Goal: Subscribe to service/newsletter

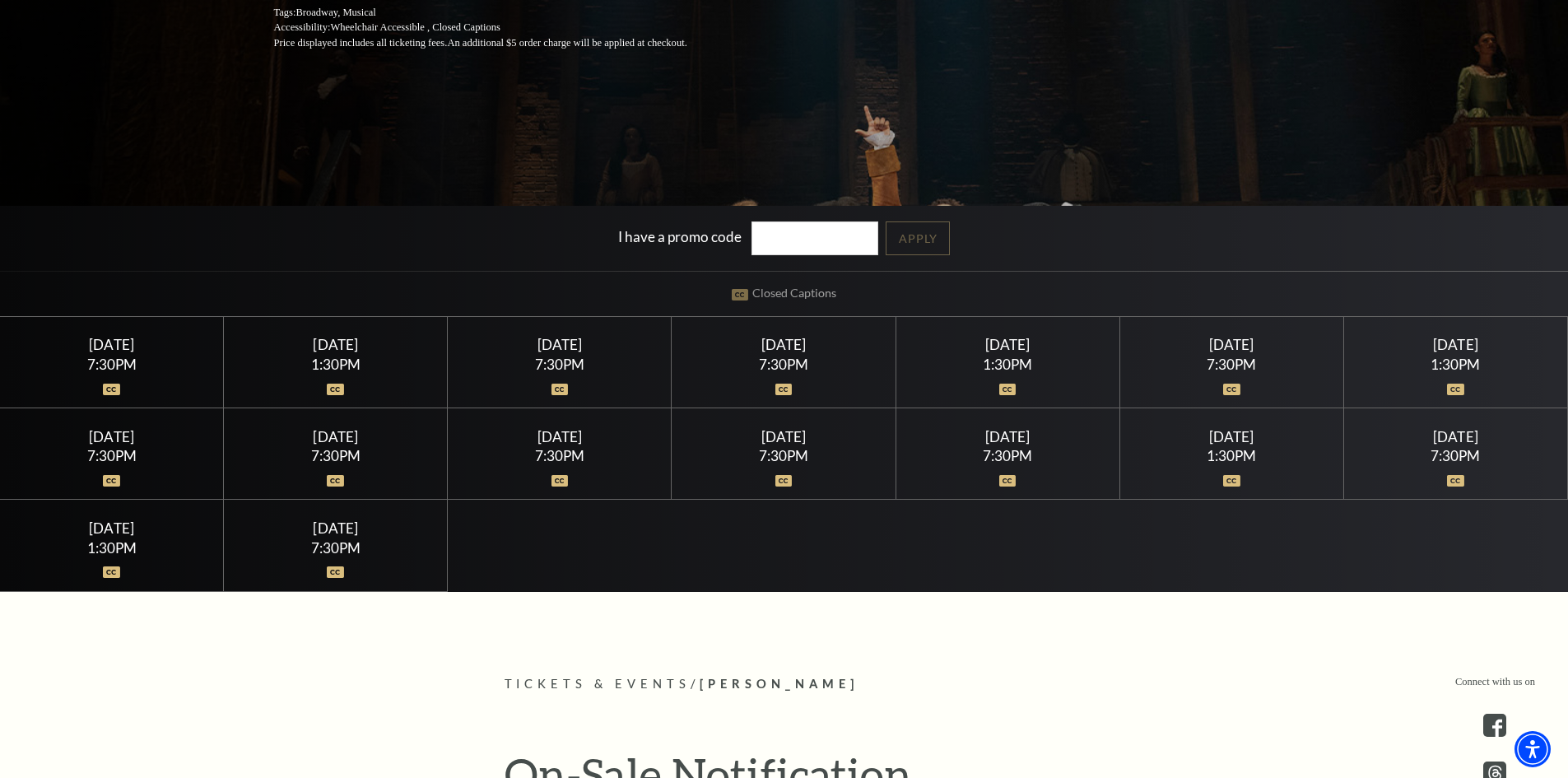
scroll to position [439, 0]
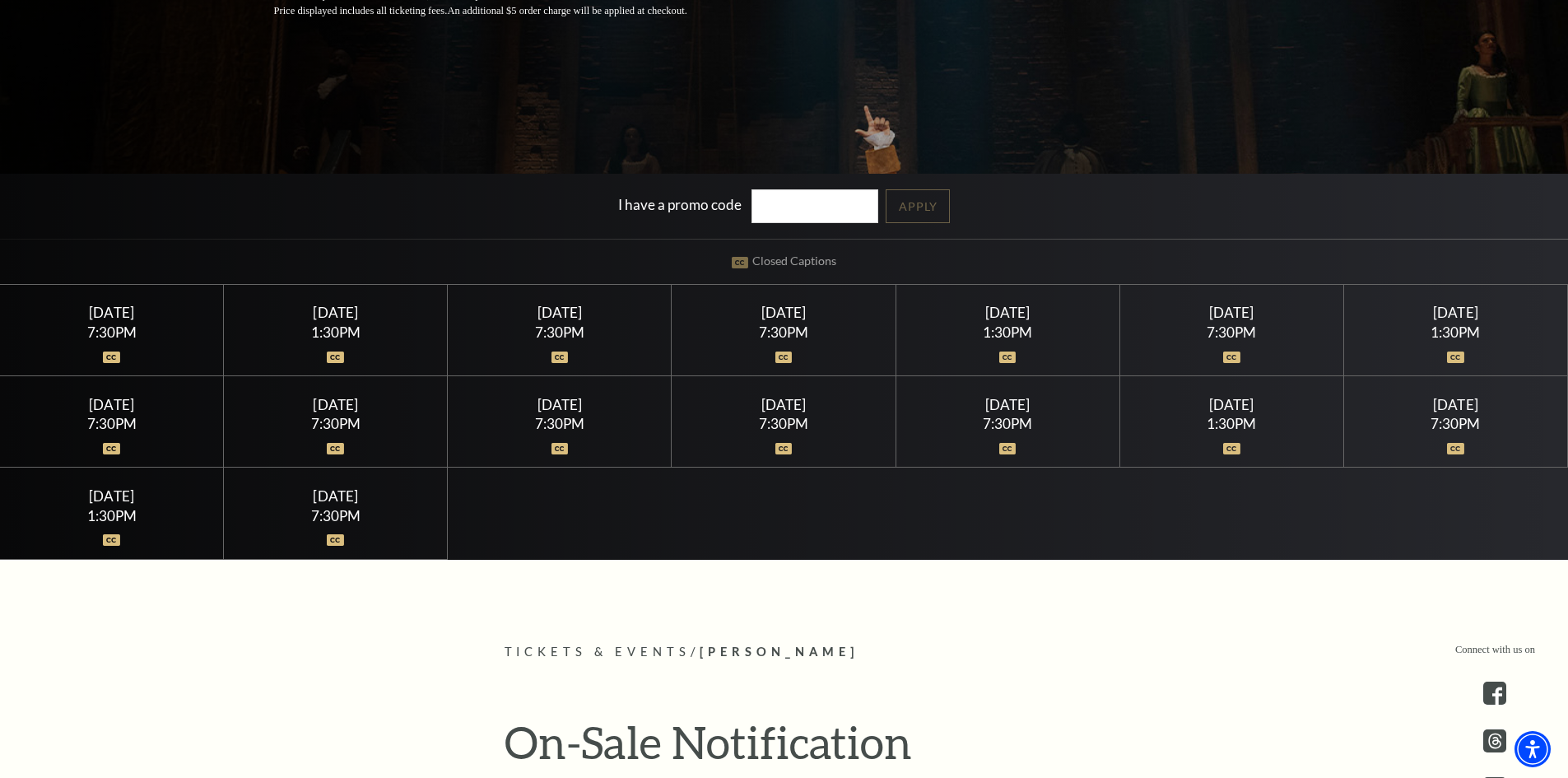
click at [1008, 331] on div "1:30PM" at bounding box center [1007, 332] width 184 height 14
click at [1013, 358] on img at bounding box center [1008, 358] width 18 height 12
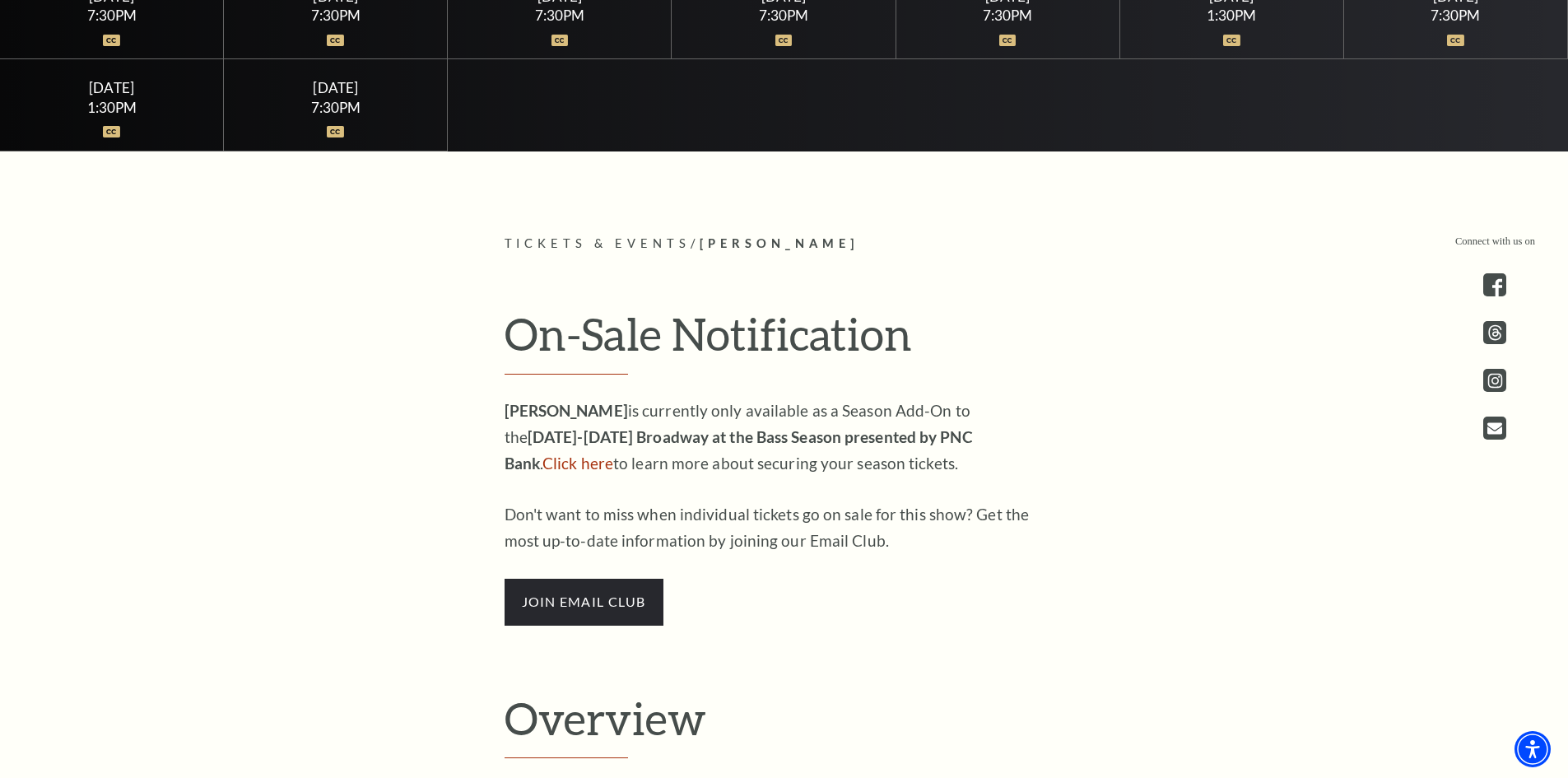
scroll to position [878, 0]
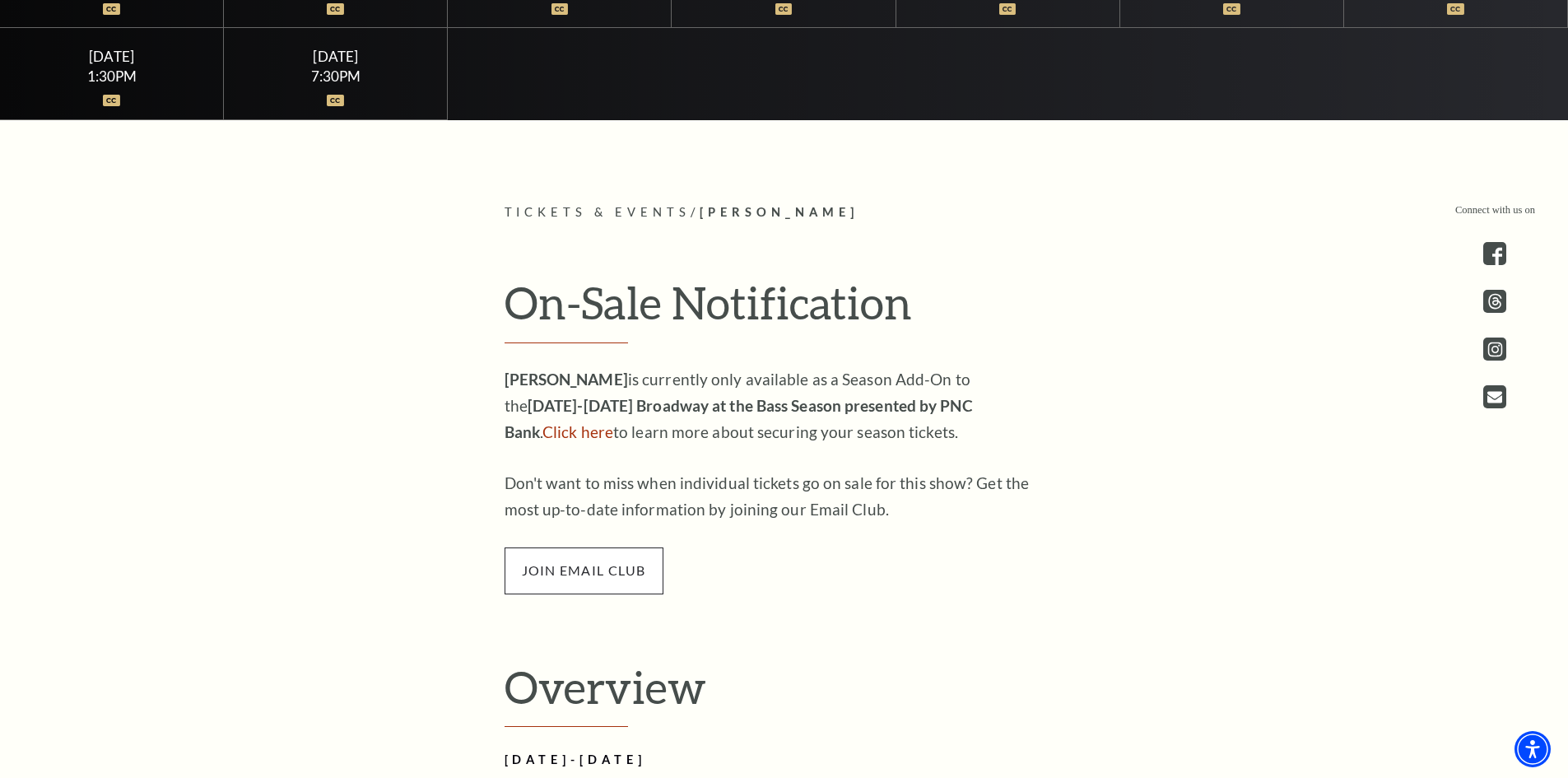
click at [571, 563] on span "join email club" at bounding box center [584, 570] width 159 height 46
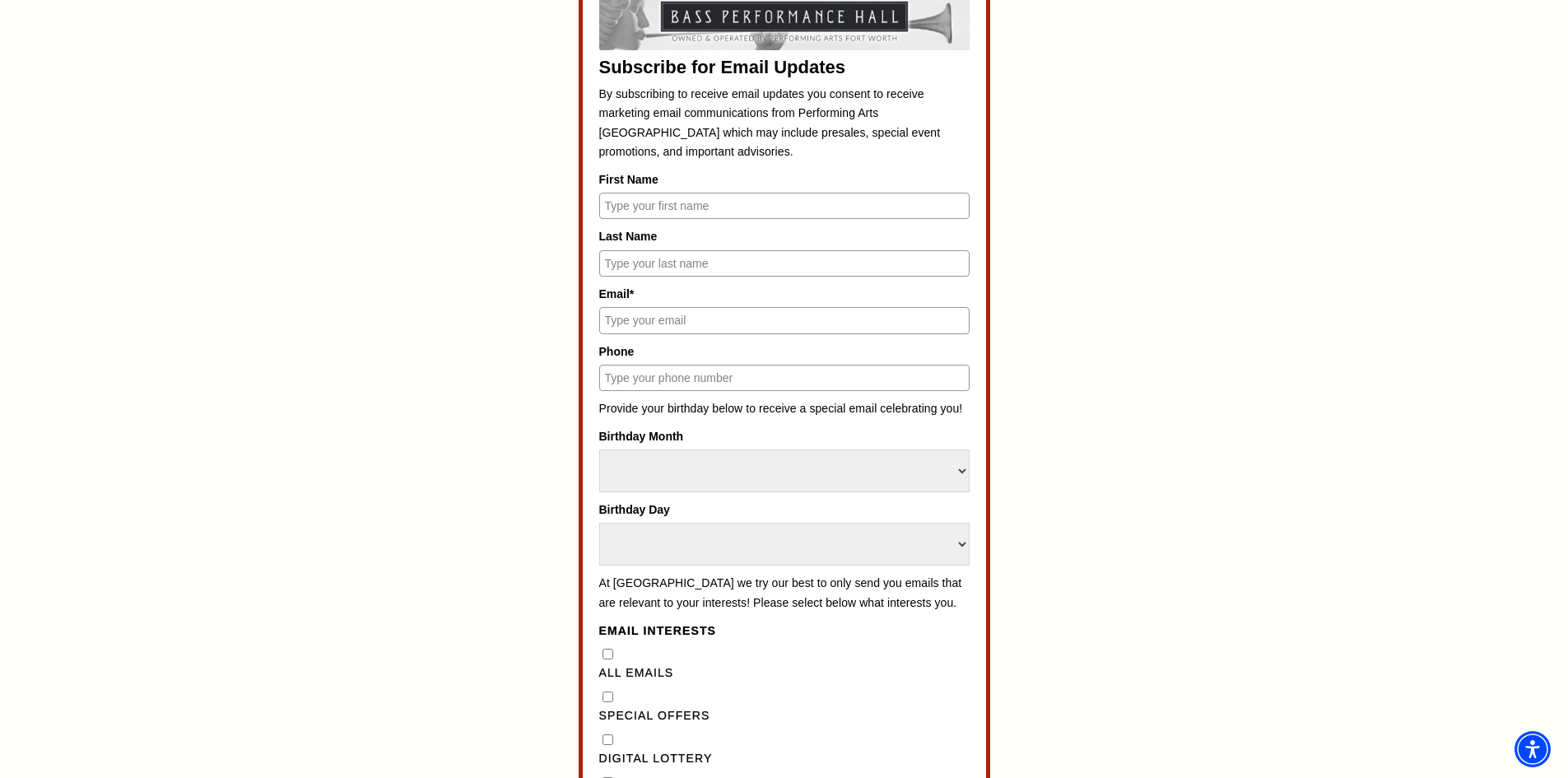
scroll to position [878, 0]
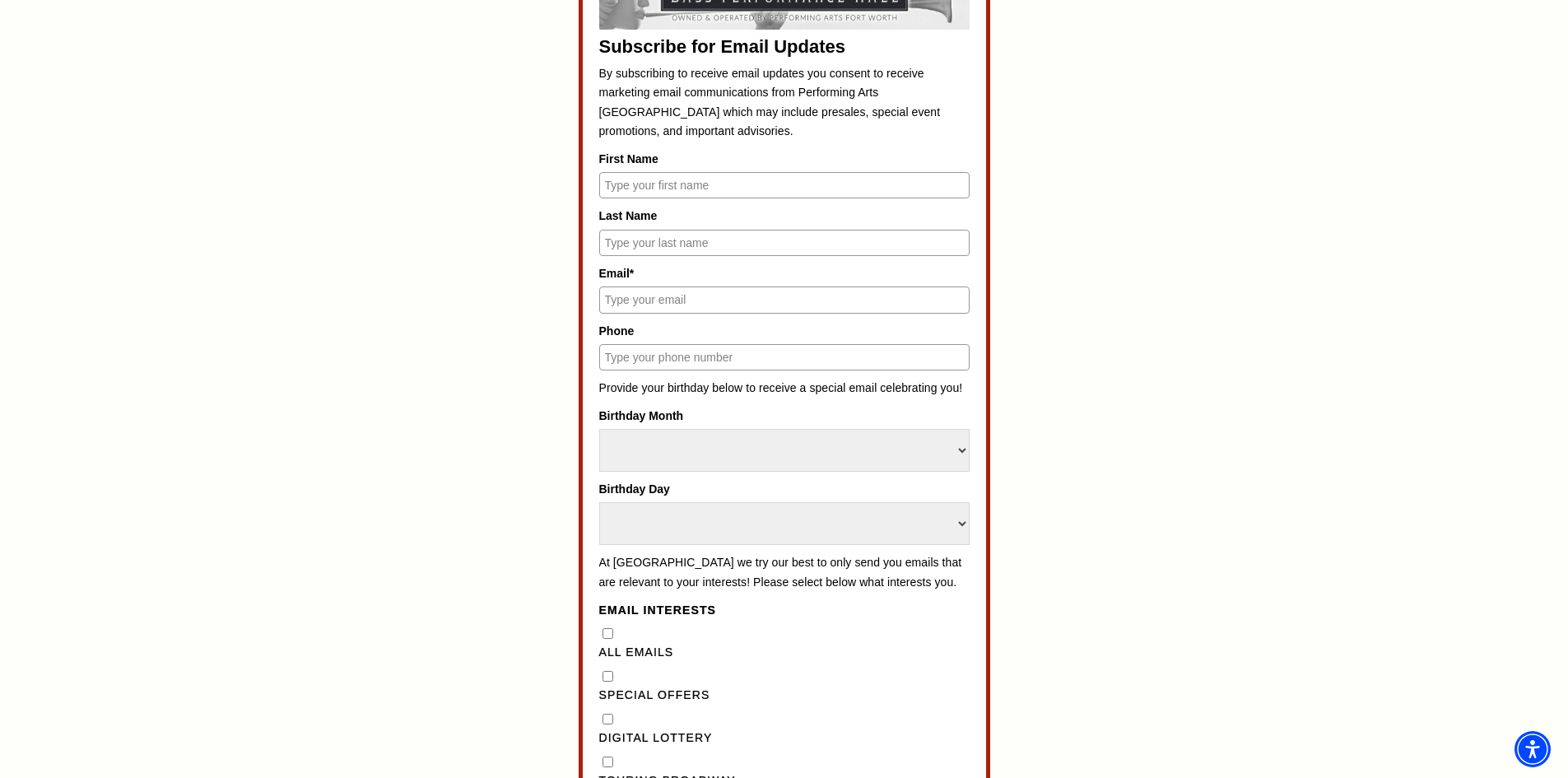
click at [744, 188] on input "First Name" at bounding box center [784, 184] width 370 height 26
type input "[PERSON_NAME]"
type input "[EMAIL_ADDRESS][DOMAIN_NAME]"
type input "7138582272"
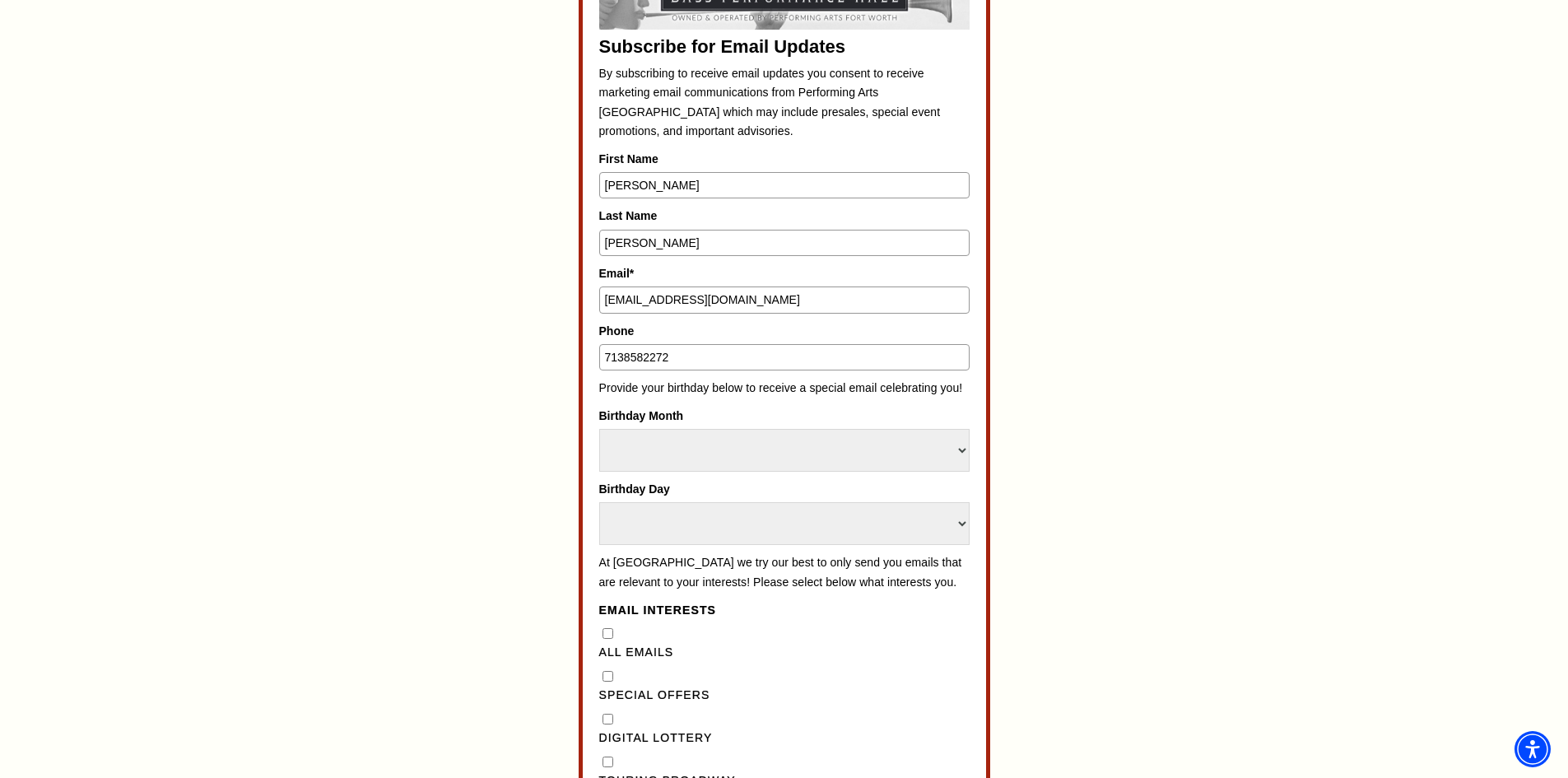
click at [1076, 462] on div "Subscribe for Email Updates By subscribing to receive email updates you consent…" at bounding box center [784, 632] width 765 height 1364
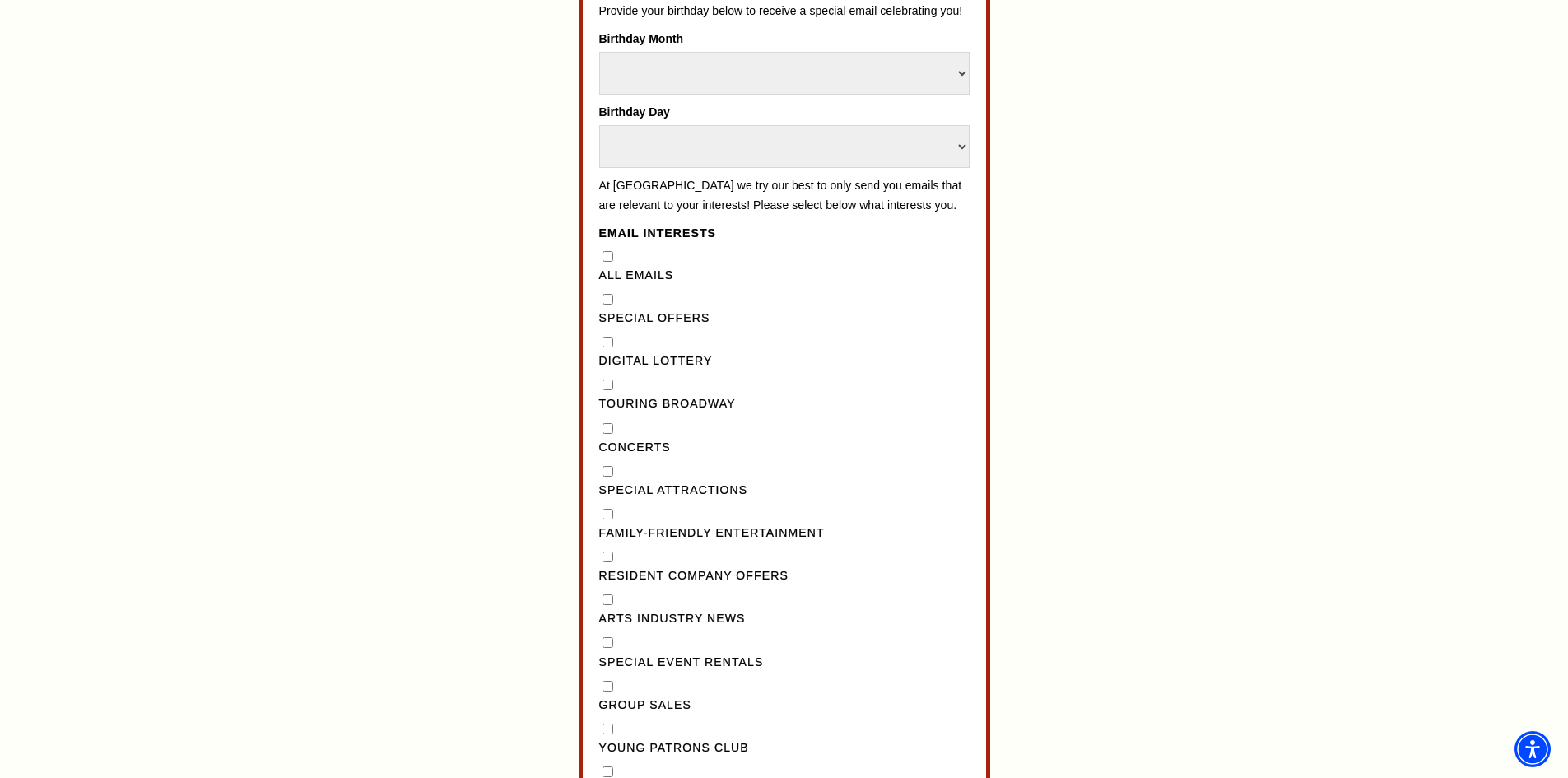
scroll to position [1317, 0]
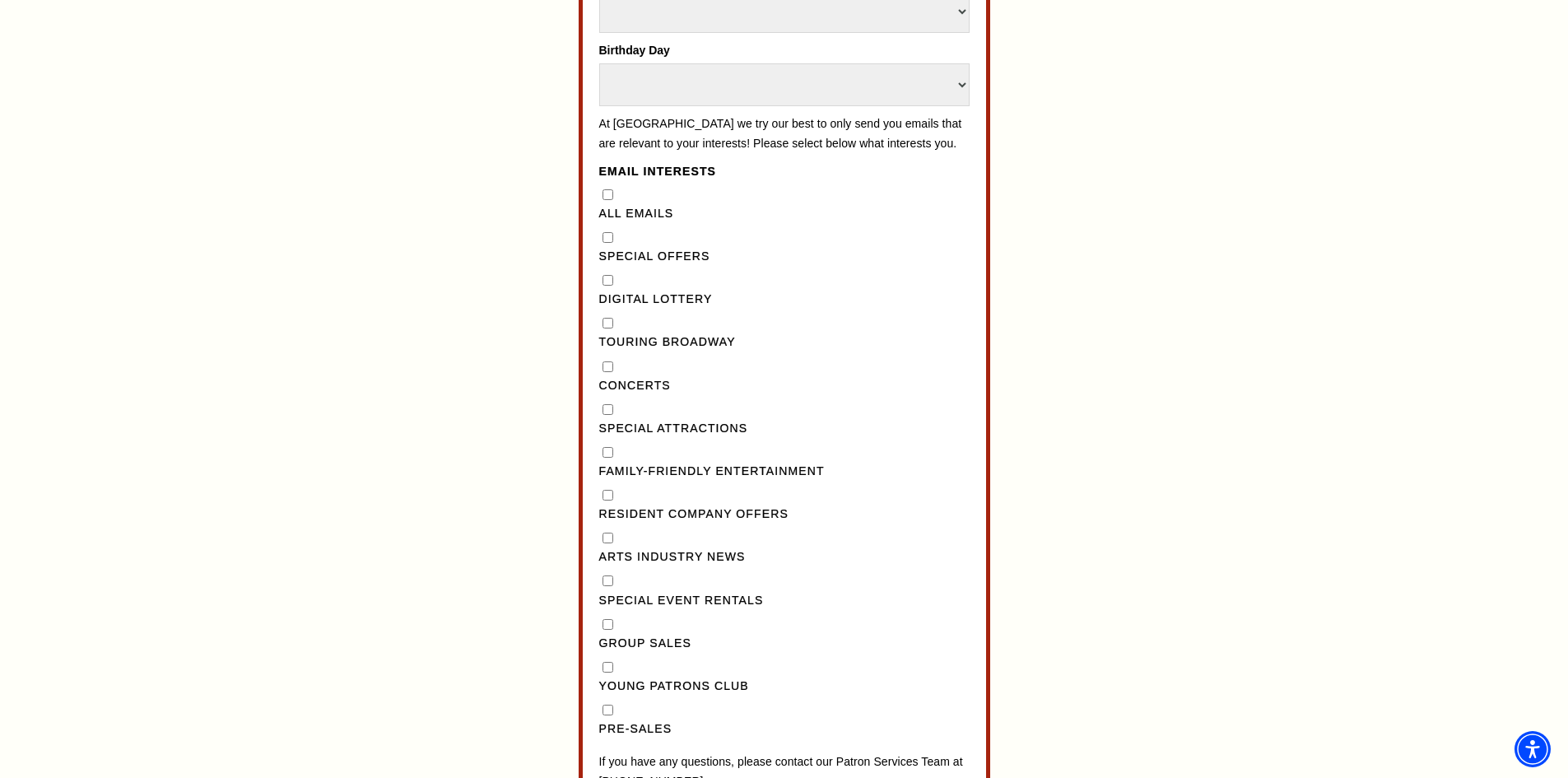
click at [616, 384] on div "Concerts" at bounding box center [784, 375] width 370 height 38
click at [605, 372] on input "Concerts" at bounding box center [607, 367] width 11 height 11
checkbox input "true"
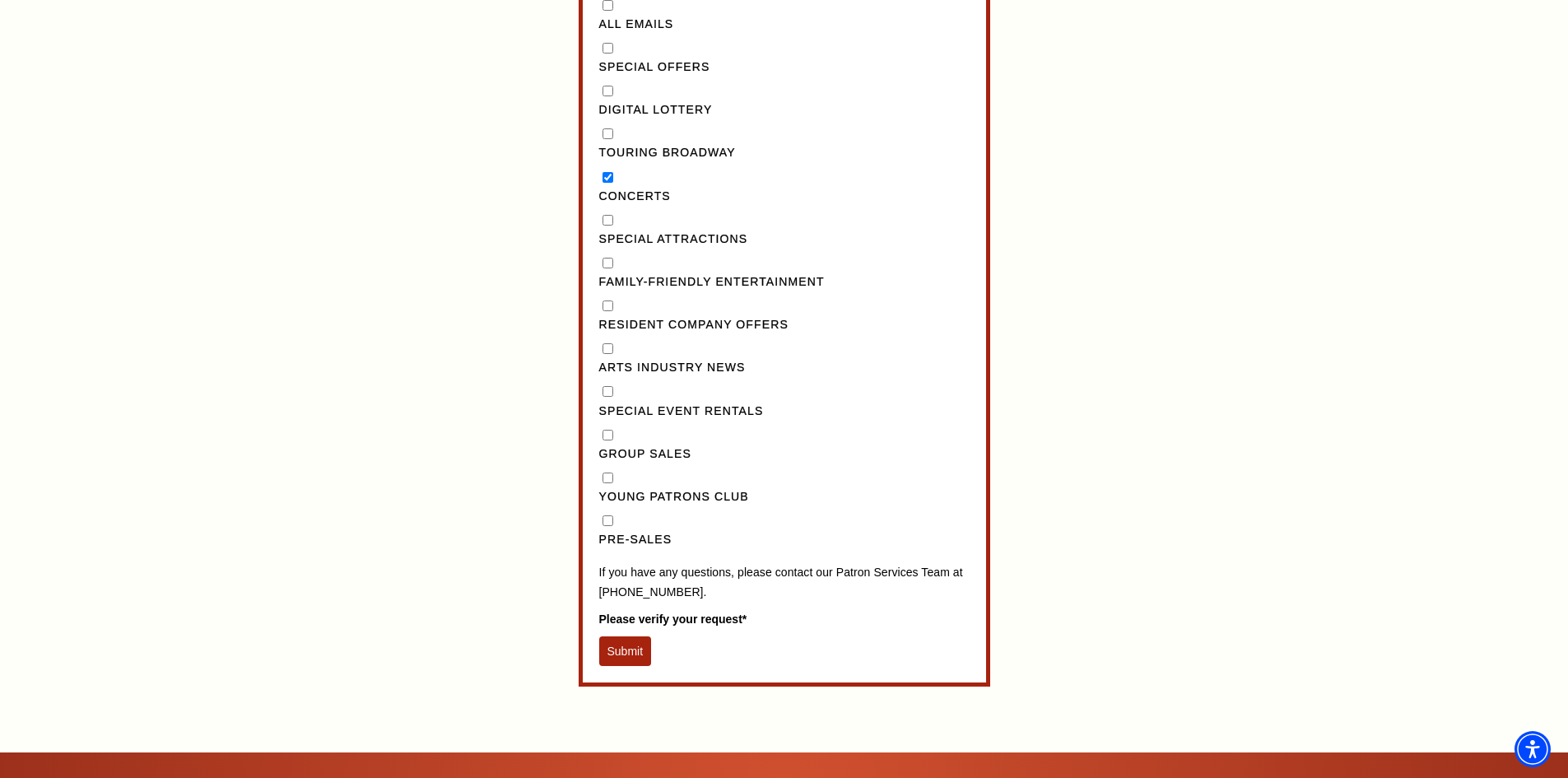
scroll to position [1537, 0]
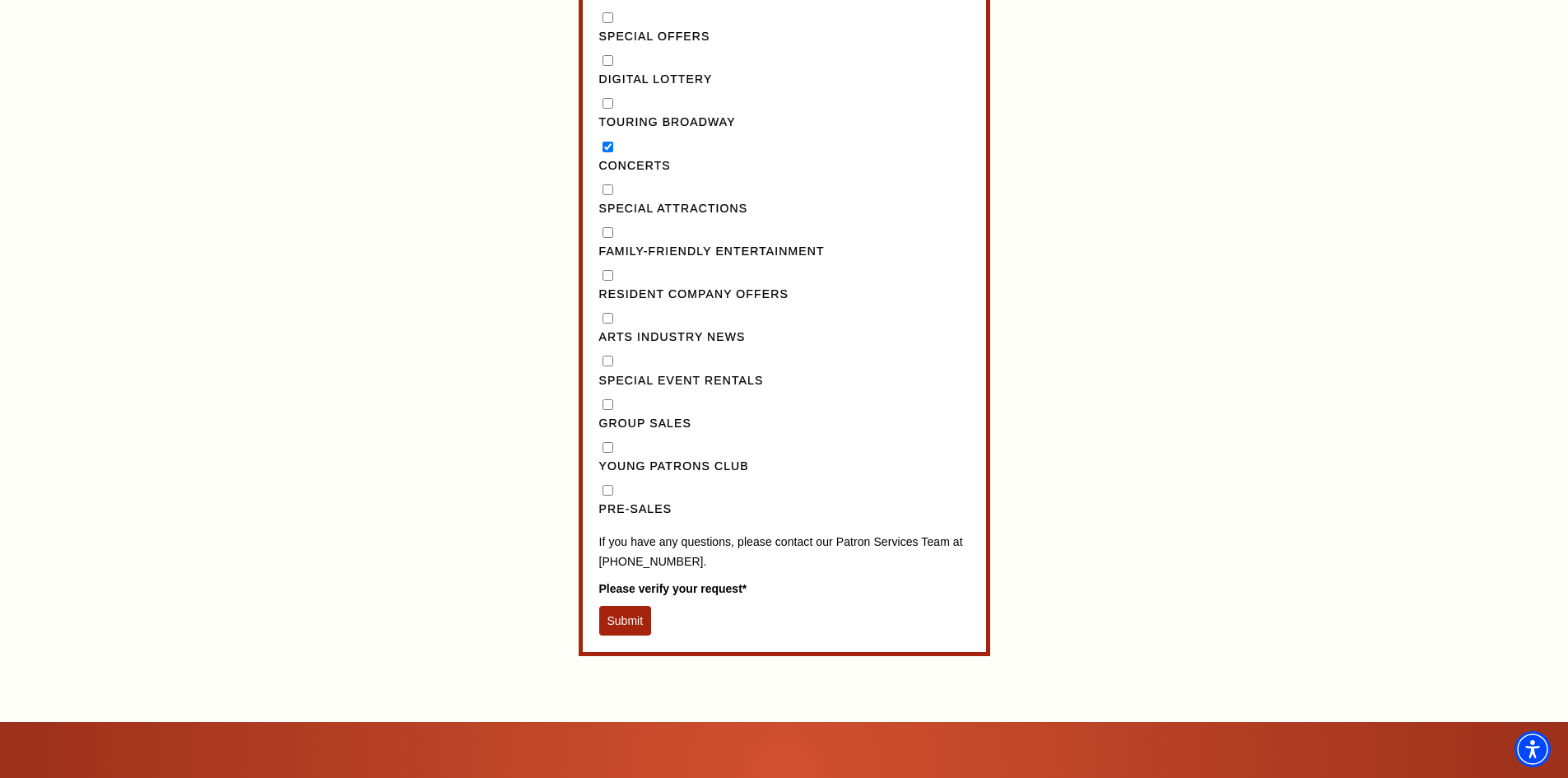
click at [612, 636] on button "Submit" at bounding box center [626, 620] width 53 height 29
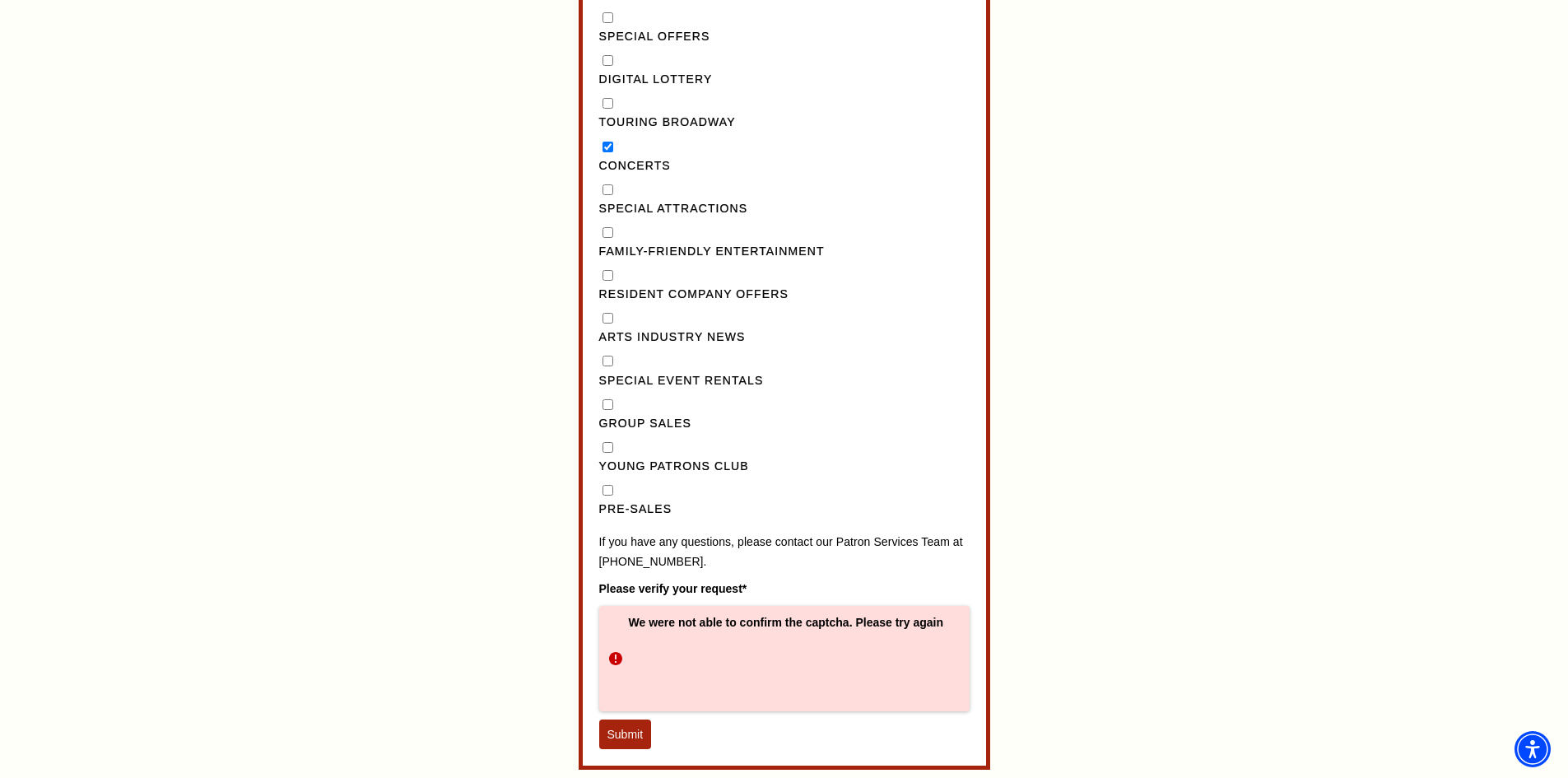
click at [625, 749] on button "Submit" at bounding box center [626, 734] width 53 height 29
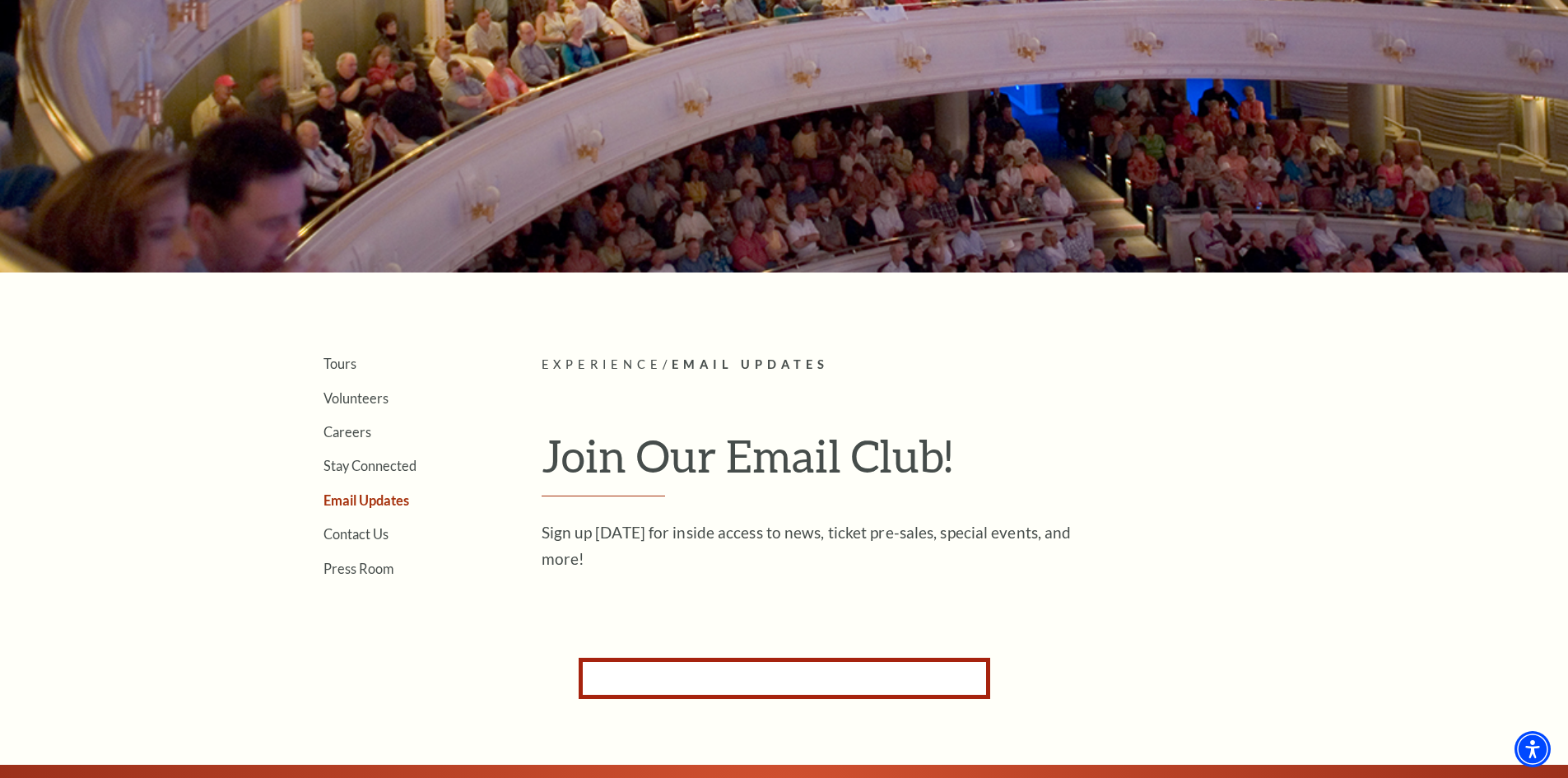
scroll to position [0, 0]
